Goal: Task Accomplishment & Management: Use online tool/utility

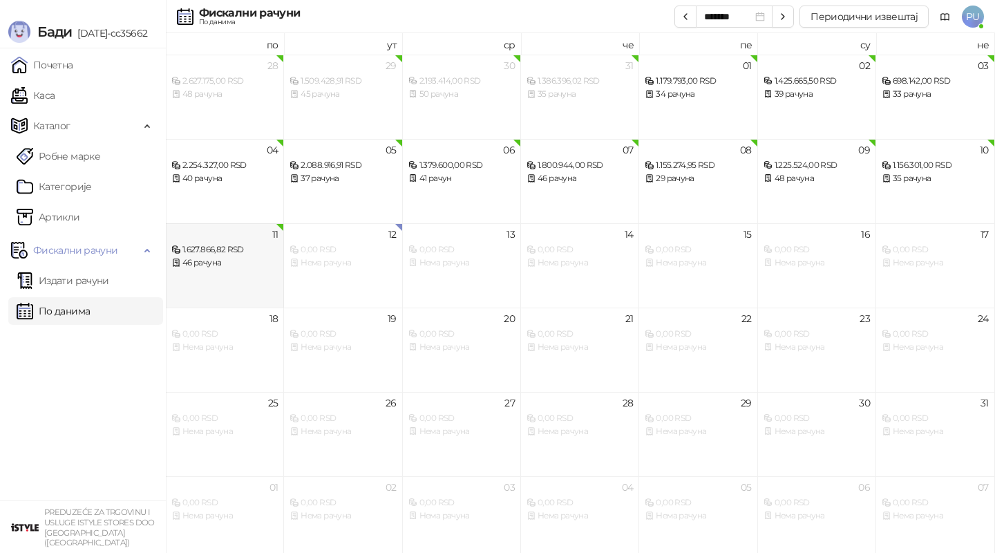
click at [236, 256] on div "1.627.866,82 RSD" at bounding box center [224, 249] width 106 height 13
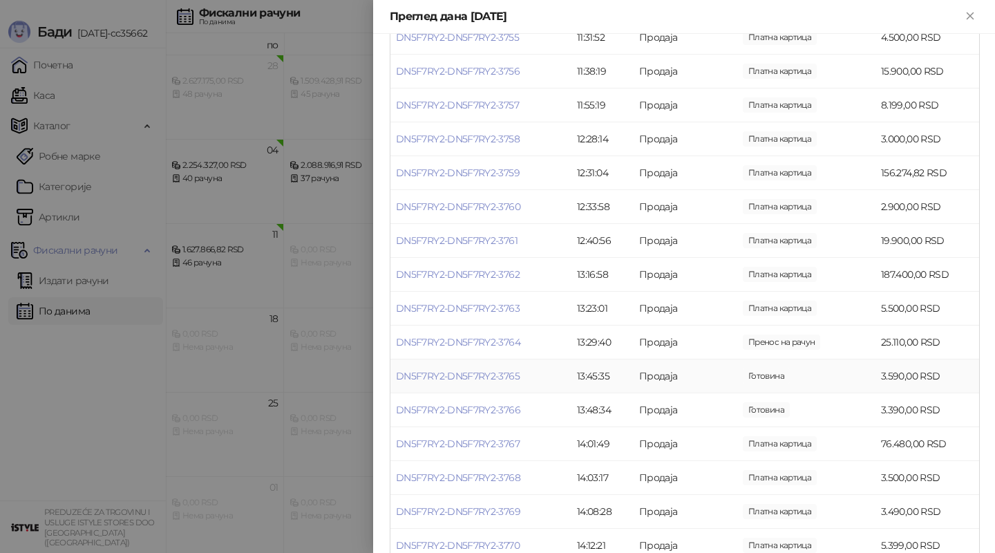
scroll to position [547, 0]
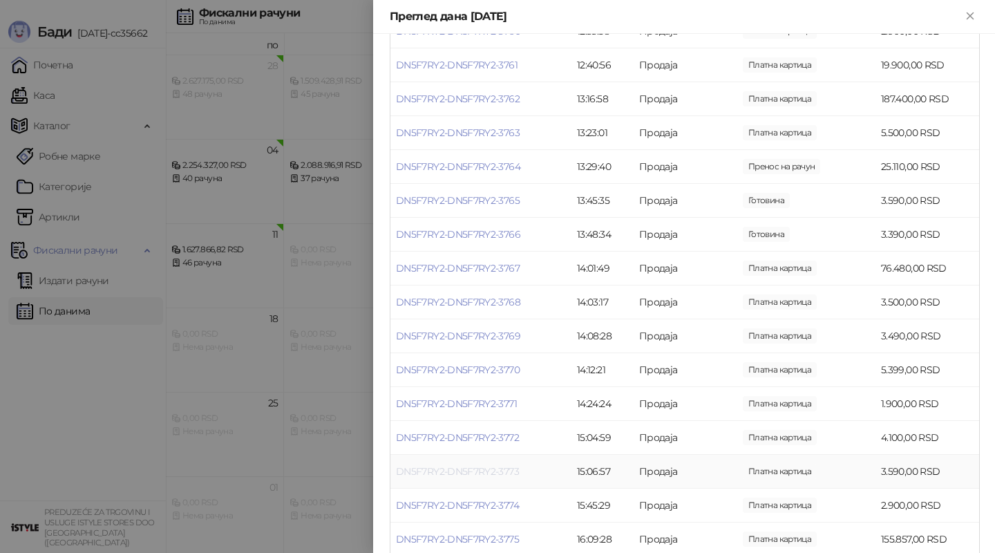
click at [454, 466] on link "DN5F7RY2-DN5F7RY2-3773" at bounding box center [457, 471] width 123 height 12
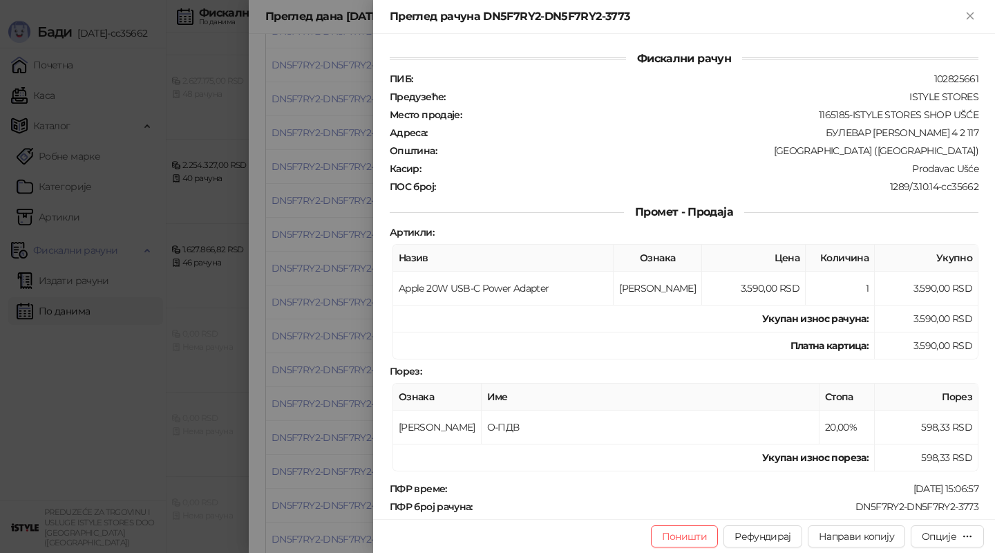
click at [361, 406] on div at bounding box center [497, 276] width 995 height 553
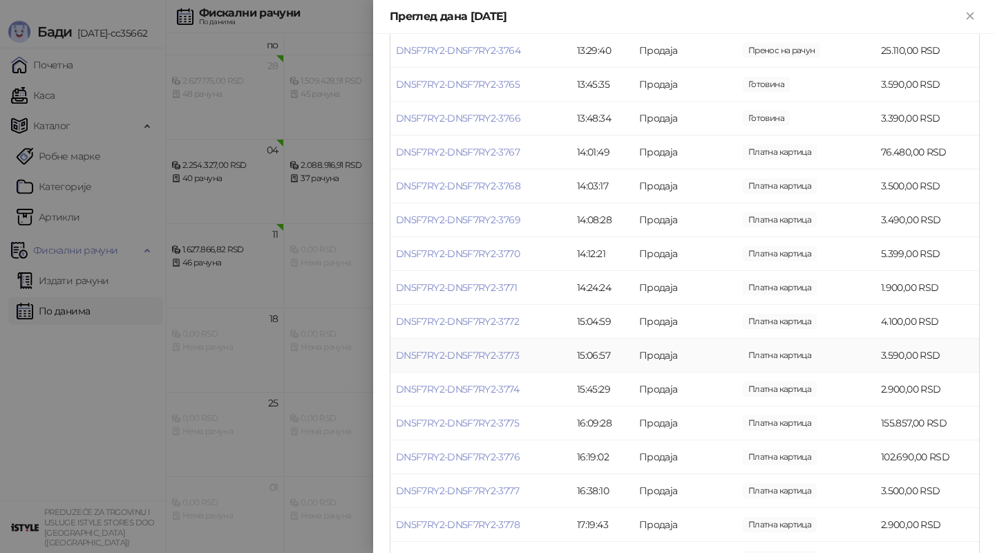
scroll to position [676, 0]
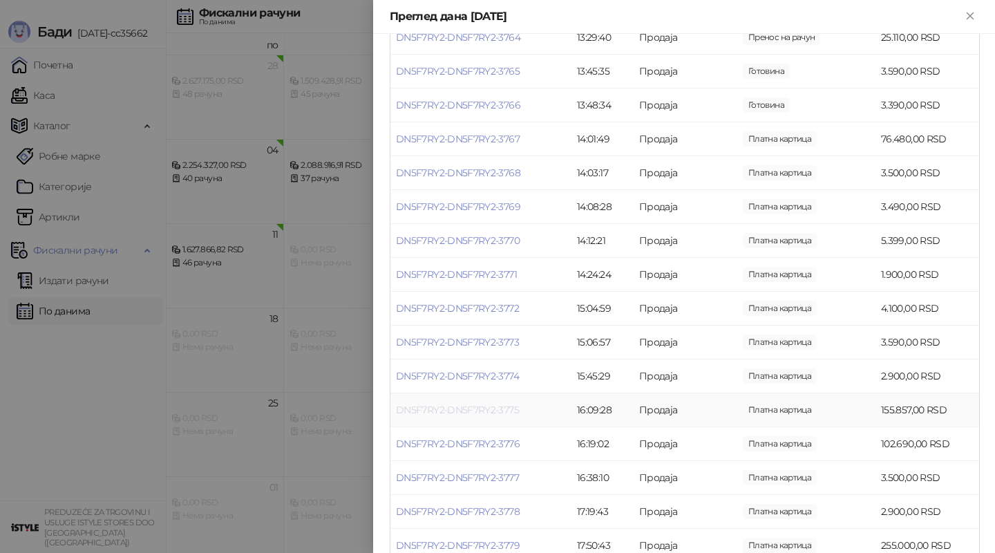
click at [458, 410] on link "DN5F7RY2-DN5F7RY2-3775" at bounding box center [457, 409] width 123 height 12
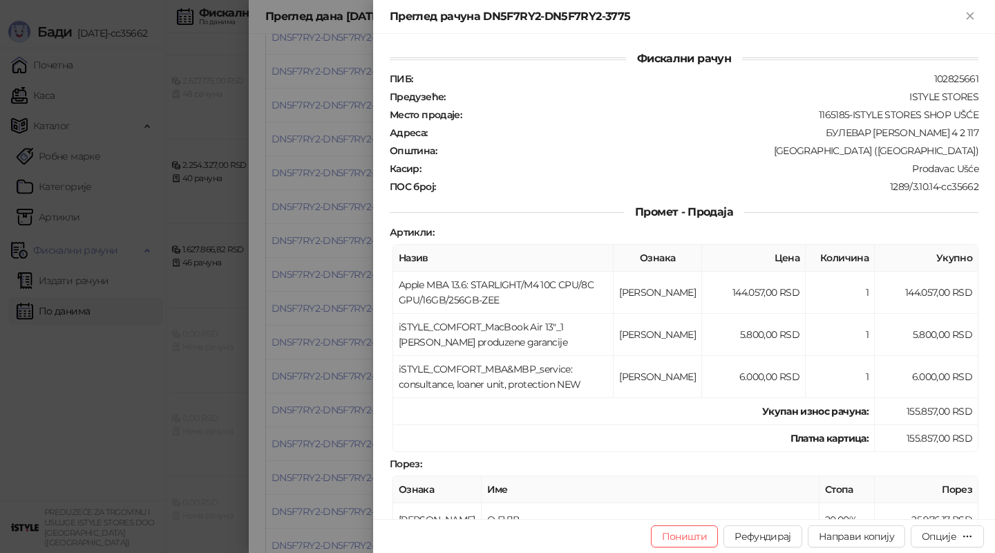
click at [370, 399] on div at bounding box center [497, 276] width 995 height 553
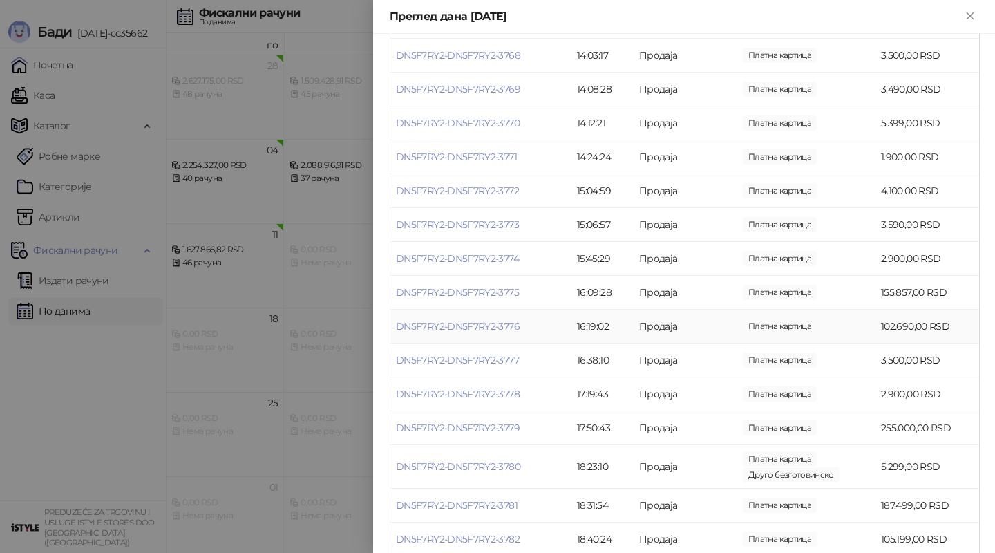
scroll to position [795, 0]
click at [485, 428] on link "DN5F7RY2-DN5F7RY2-3779" at bounding box center [458, 427] width 124 height 12
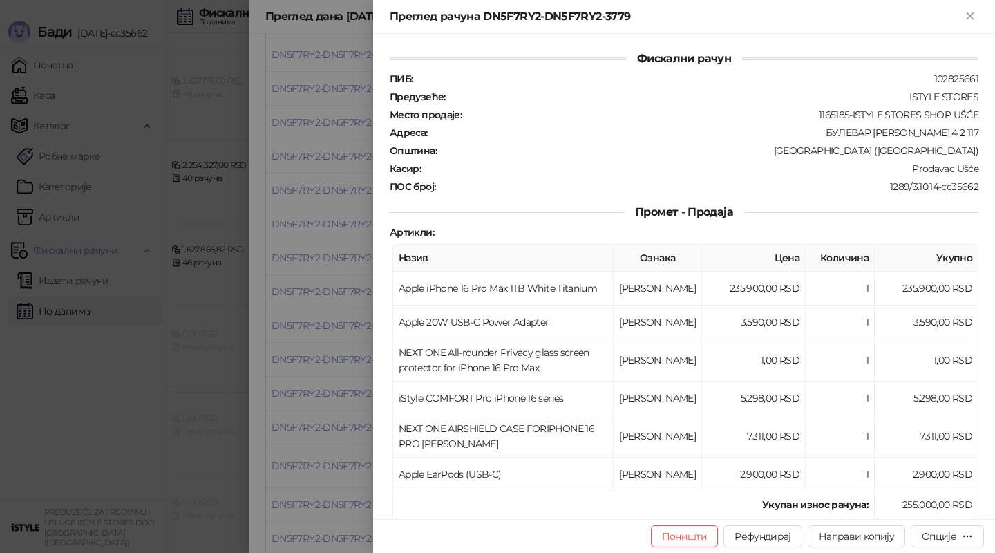
click at [345, 390] on div at bounding box center [497, 276] width 995 height 553
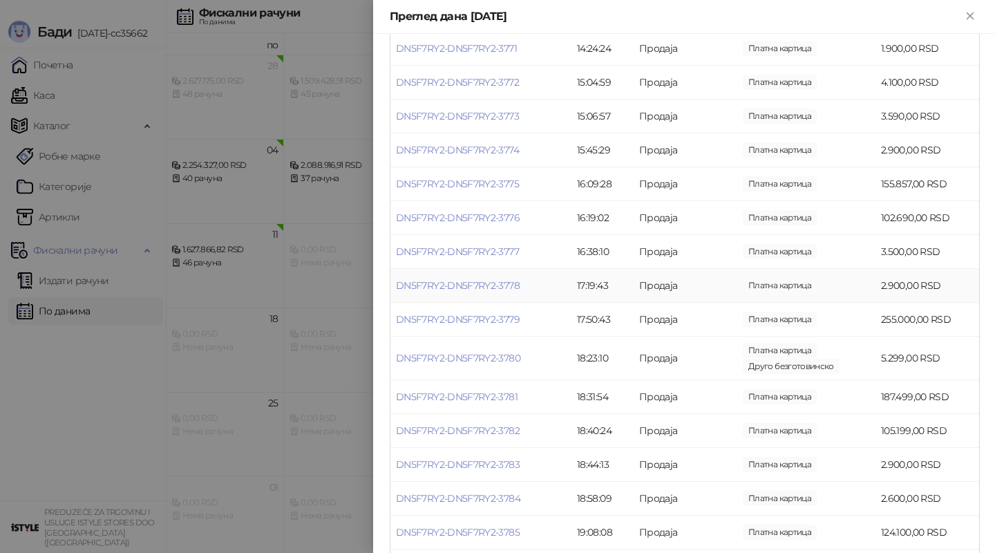
scroll to position [937, 0]
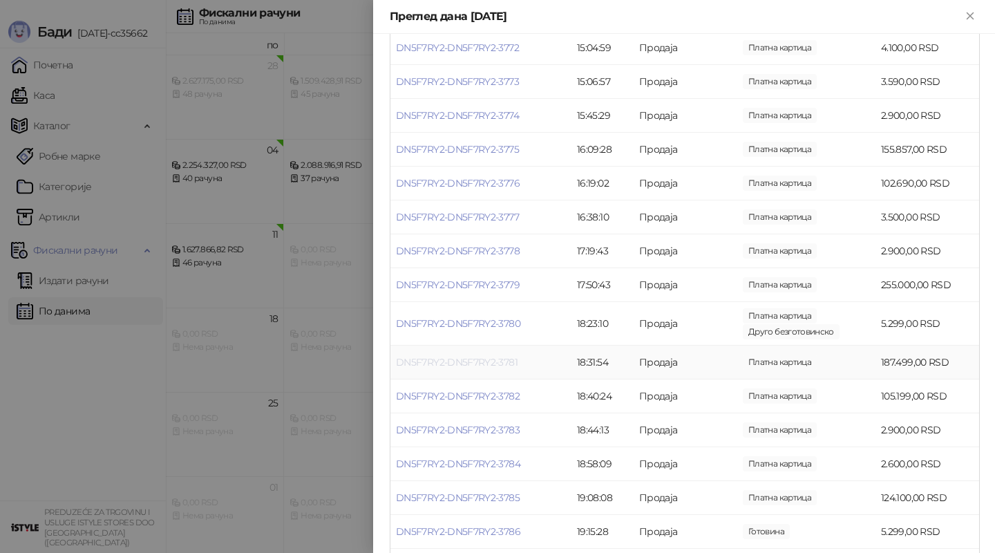
click at [464, 361] on link "DN5F7RY2-DN5F7RY2-3781" at bounding box center [457, 362] width 122 height 12
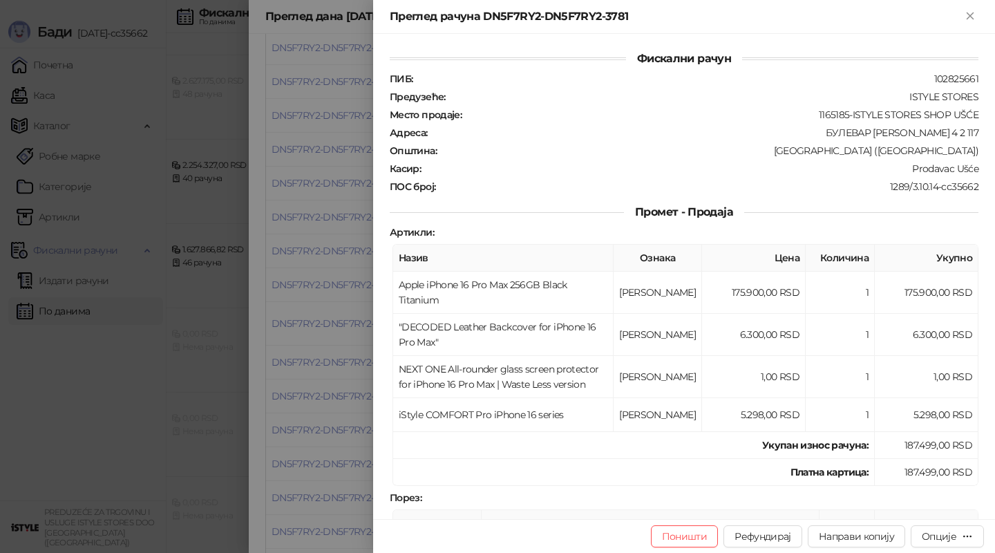
click at [361, 352] on div at bounding box center [497, 276] width 995 height 553
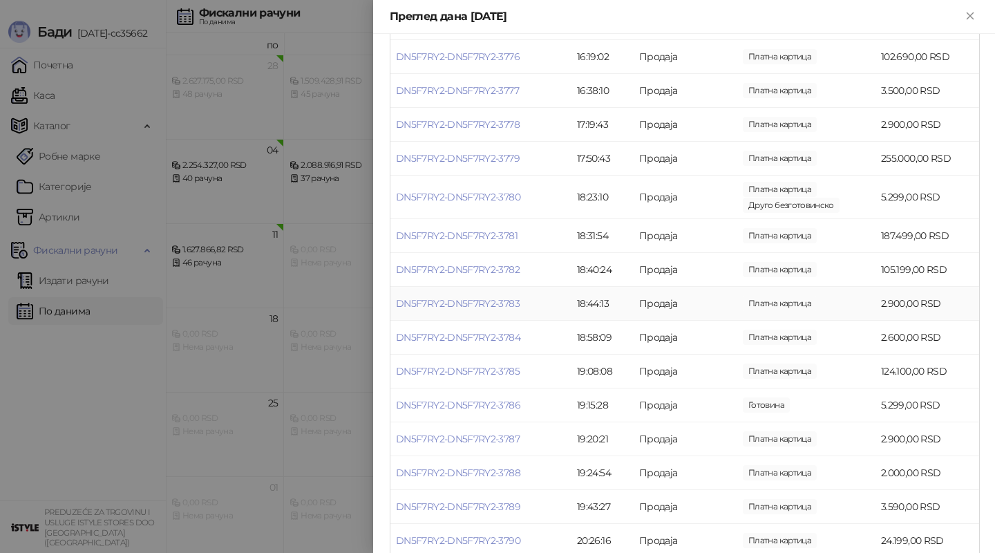
scroll to position [1072, 0]
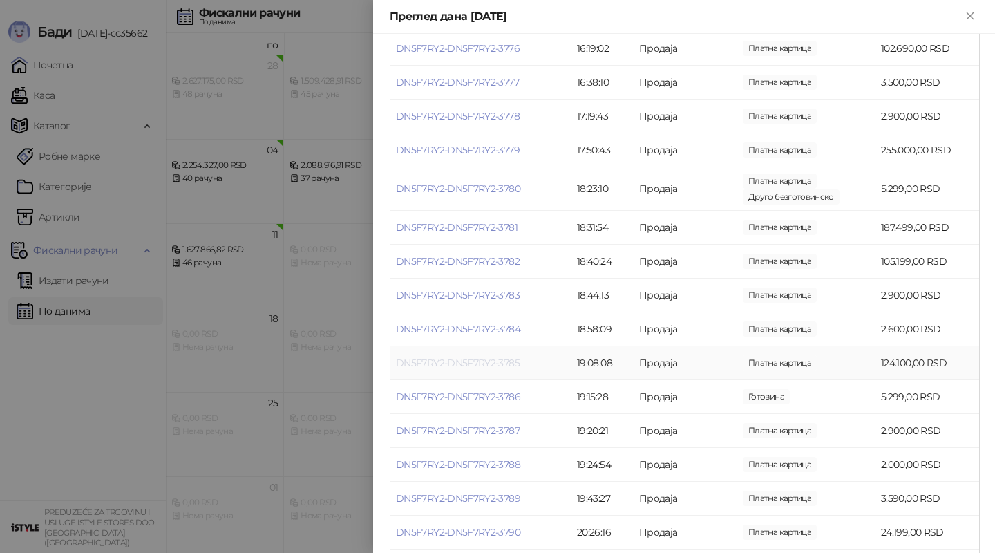
click at [501, 361] on link "DN5F7RY2-DN5F7RY2-3785" at bounding box center [458, 363] width 124 height 12
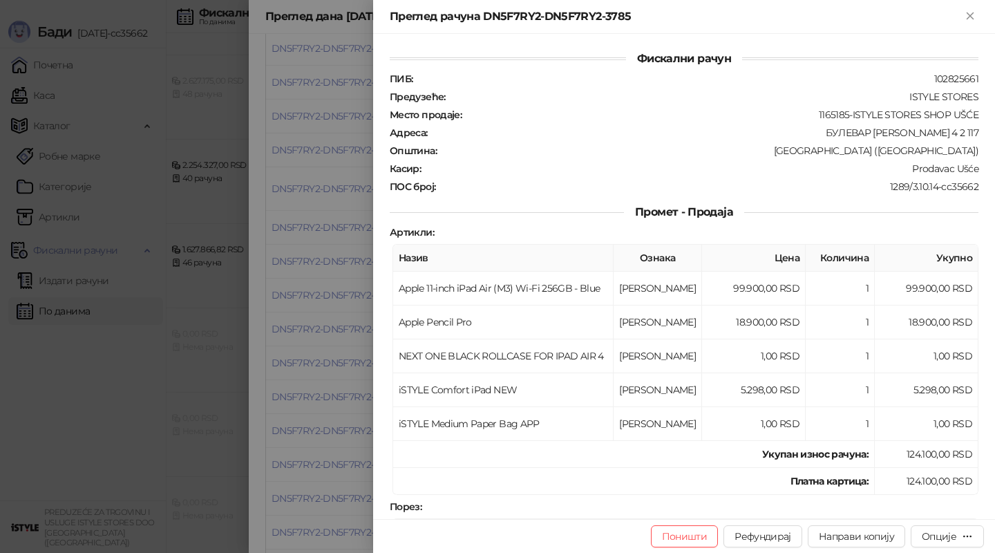
click at [357, 374] on div at bounding box center [497, 276] width 995 height 553
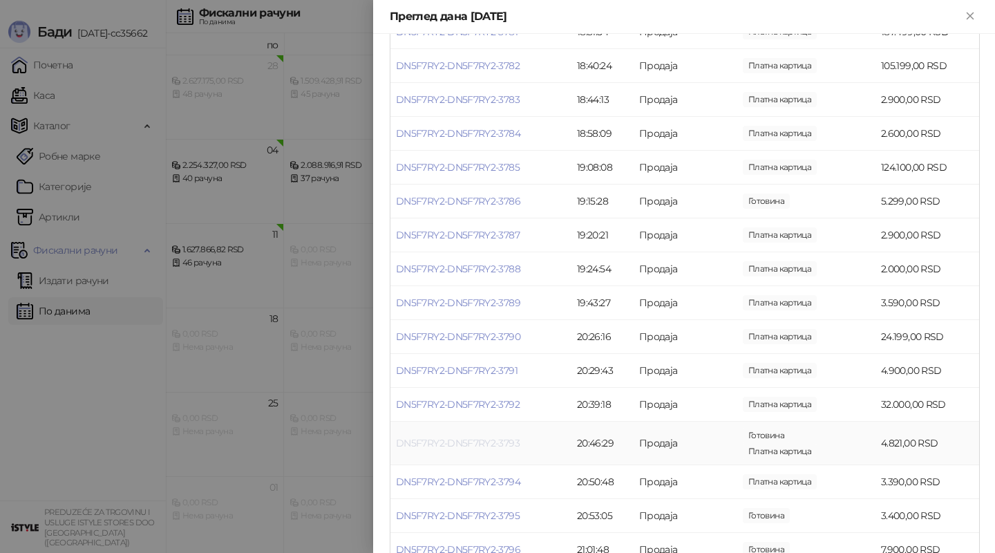
scroll to position [1331, 0]
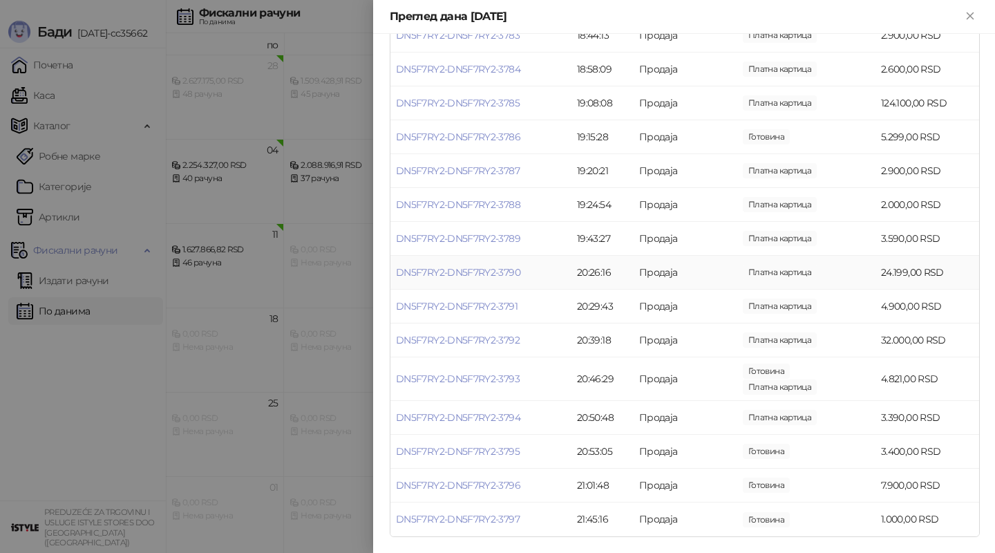
click at [490, 278] on td "DN5F7RY2-DN5F7RY2-3790" at bounding box center [480, 273] width 181 height 34
click at [477, 274] on link "DN5F7RY2-DN5F7RY2-3790" at bounding box center [458, 272] width 124 height 12
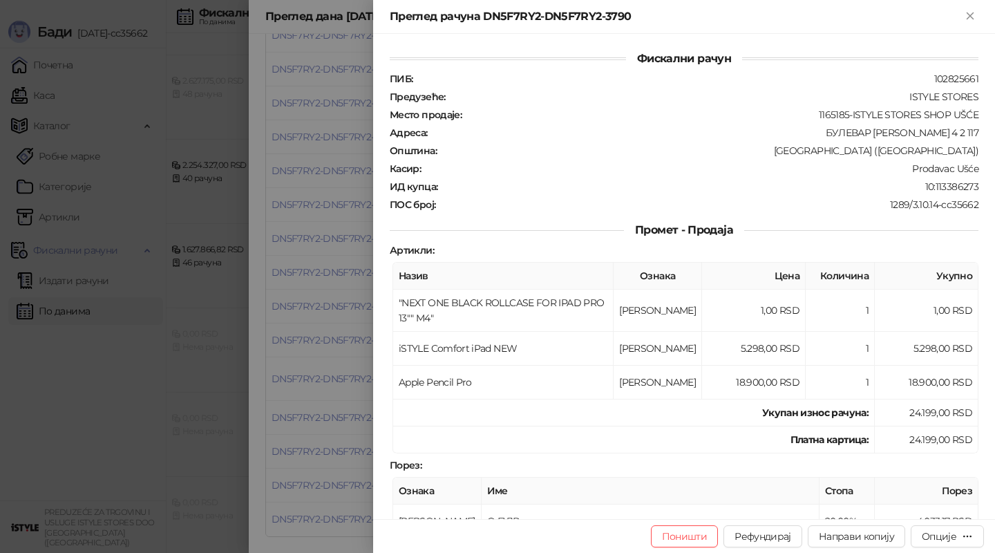
click at [323, 308] on div at bounding box center [497, 276] width 995 height 553
